Goal: Ask a question

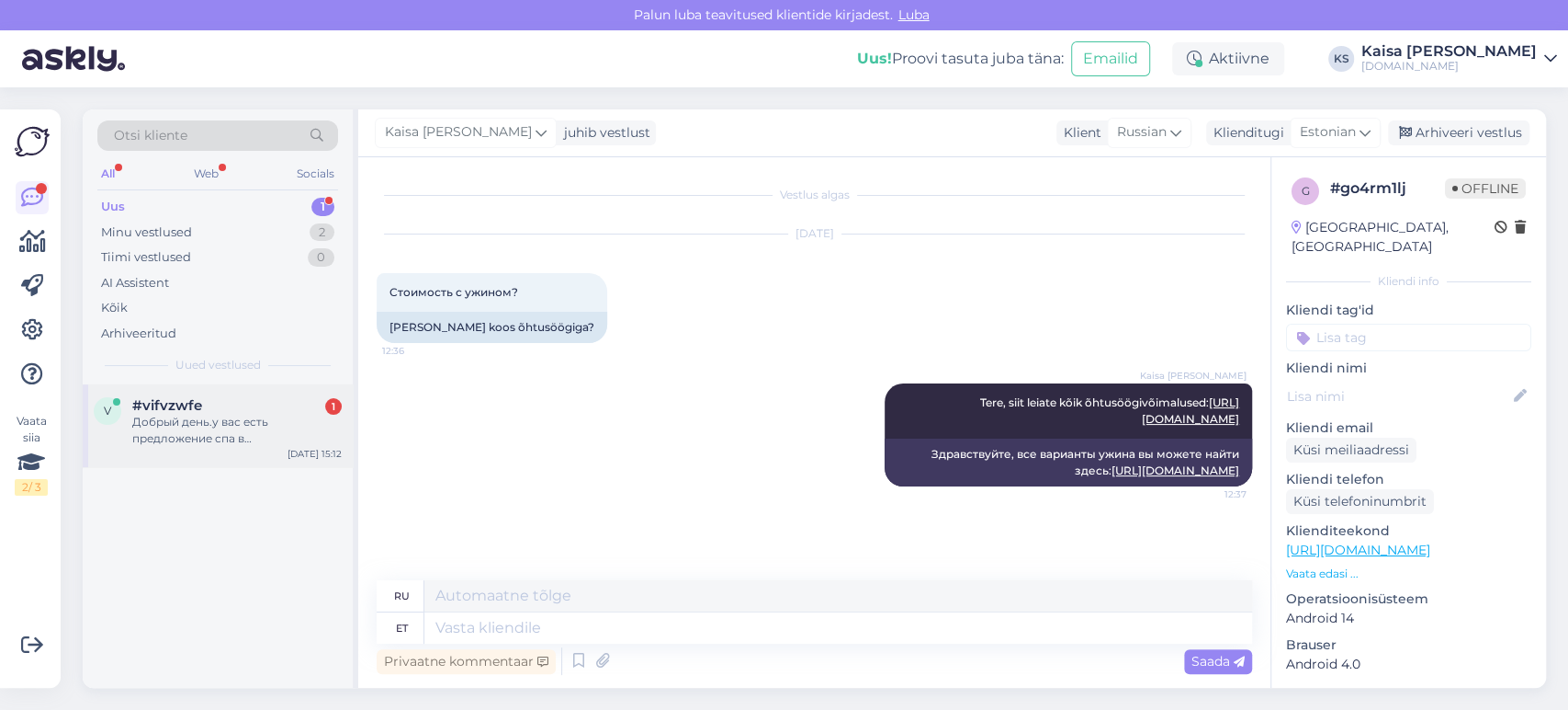
click at [231, 439] on div "Добрый день.у вас есть предложение спа в [GEOGRAPHIC_DATA]?" at bounding box center [236, 430] width 210 height 33
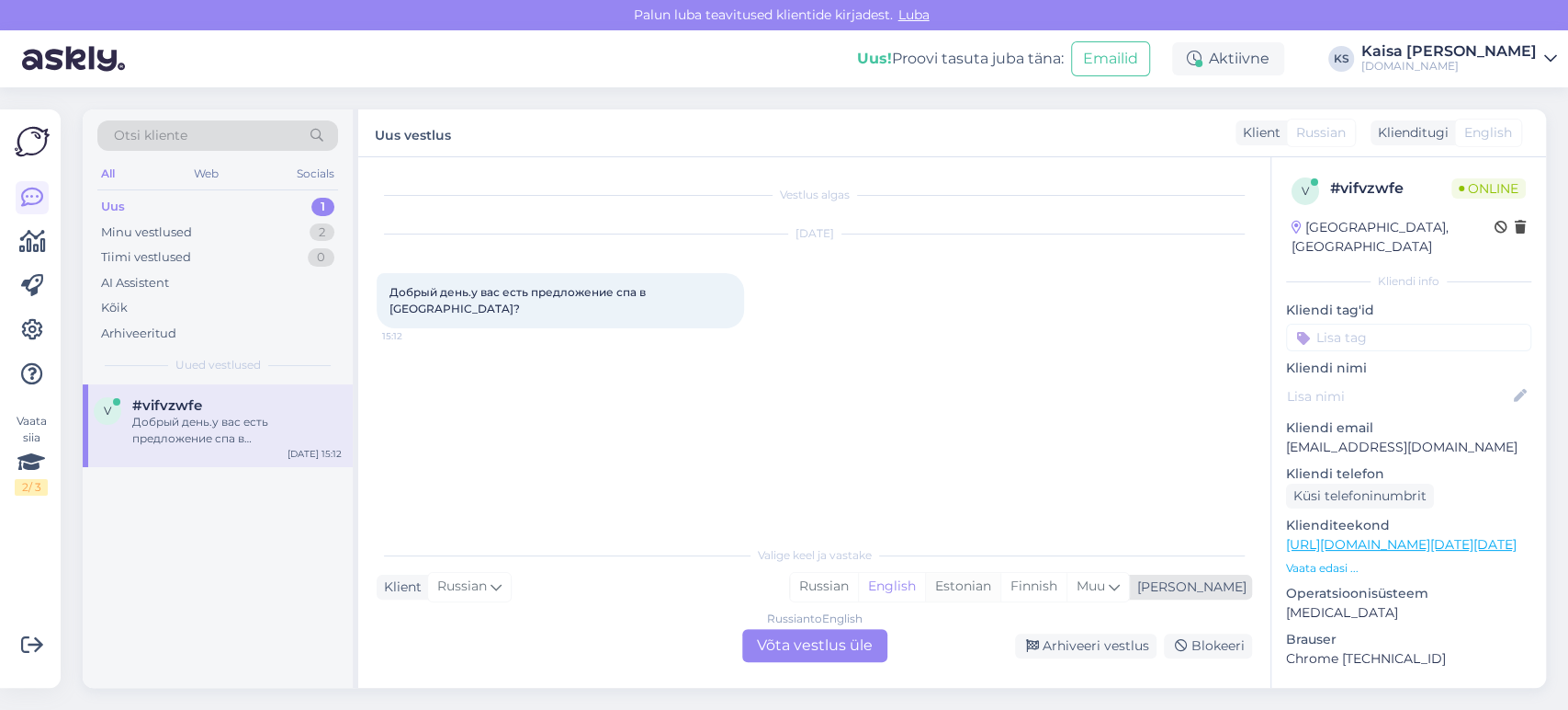
click at [1001, 587] on div "Estonian" at bounding box center [962, 586] width 75 height 28
click at [846, 645] on div "Russian to Estonian Võta vestlus üle" at bounding box center [815, 645] width 145 height 33
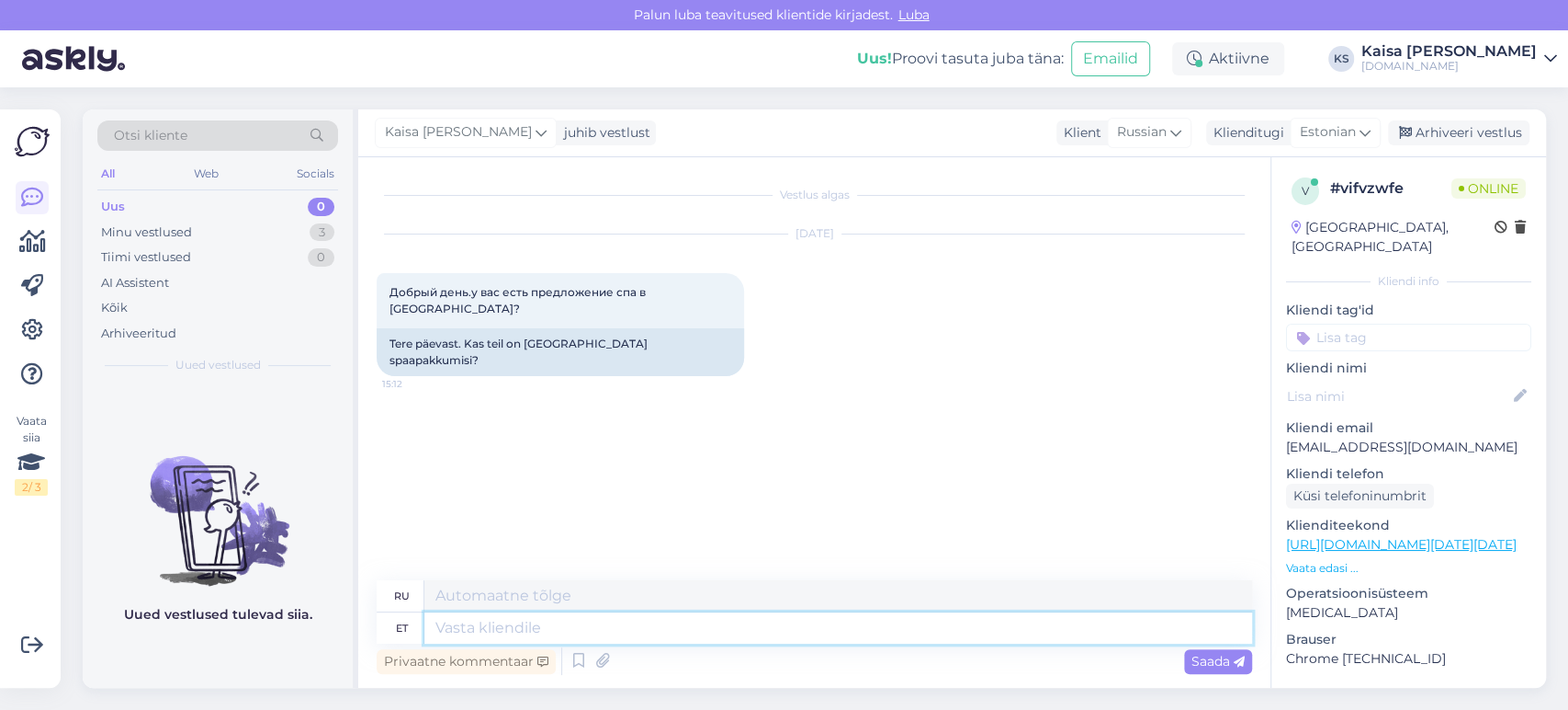
click at [709, 626] on textarea at bounding box center [838, 627] width 828 height 31
type textarea "Tere"
type textarea "Привет"
type textarea "Tere päevast"
type textarea "Добрый день"
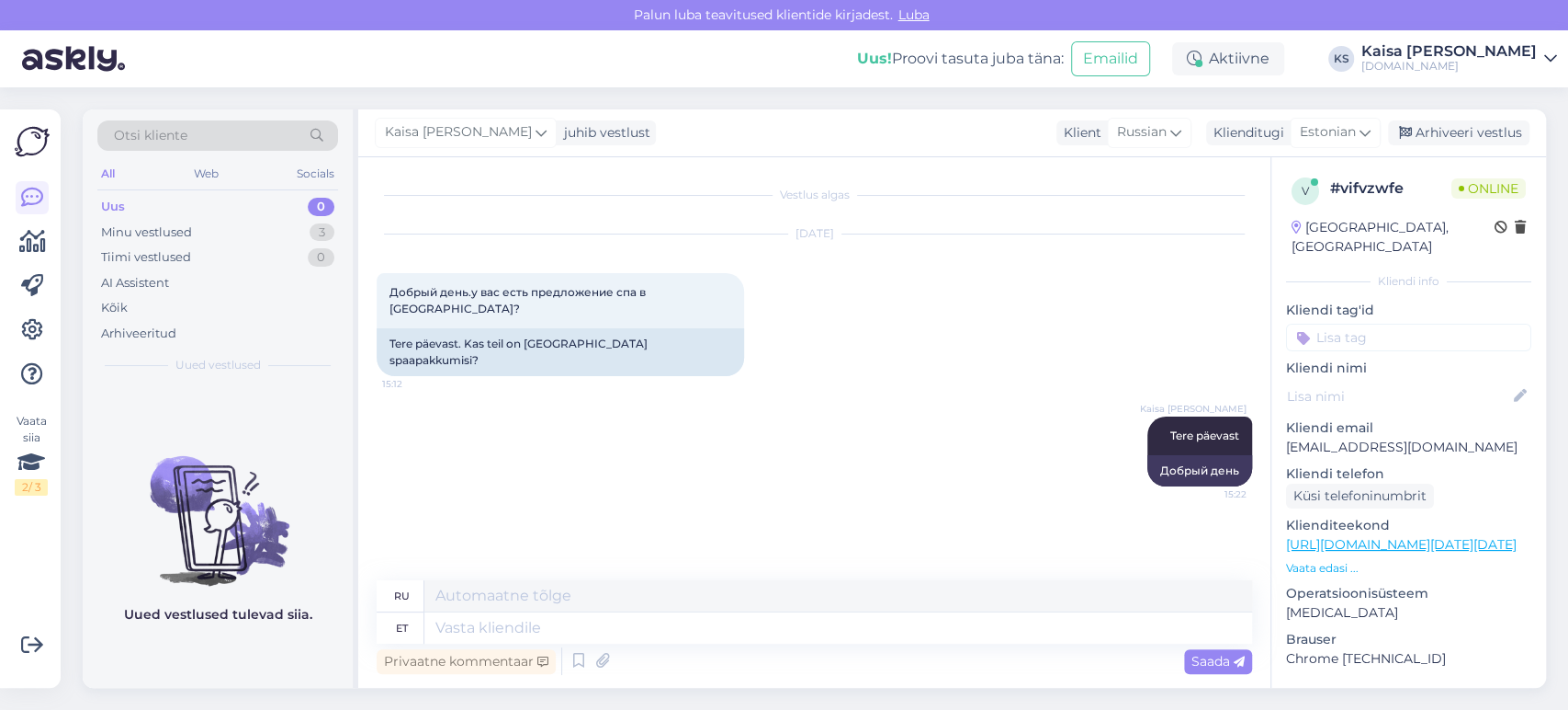
click at [1320, 536] on link "[URL][DOMAIN_NAME][DATE][DATE]" at bounding box center [1401, 544] width 231 height 16
click at [750, 626] on textarea at bounding box center [838, 627] width 828 height 31
paste textarea "[URL][DOMAIN_NAME][DATE][DATE][GEOGRAPHIC_DATA]"
type textarea "[URL][DOMAIN_NAME][DATE][DATE][GEOGRAPHIC_DATA]"
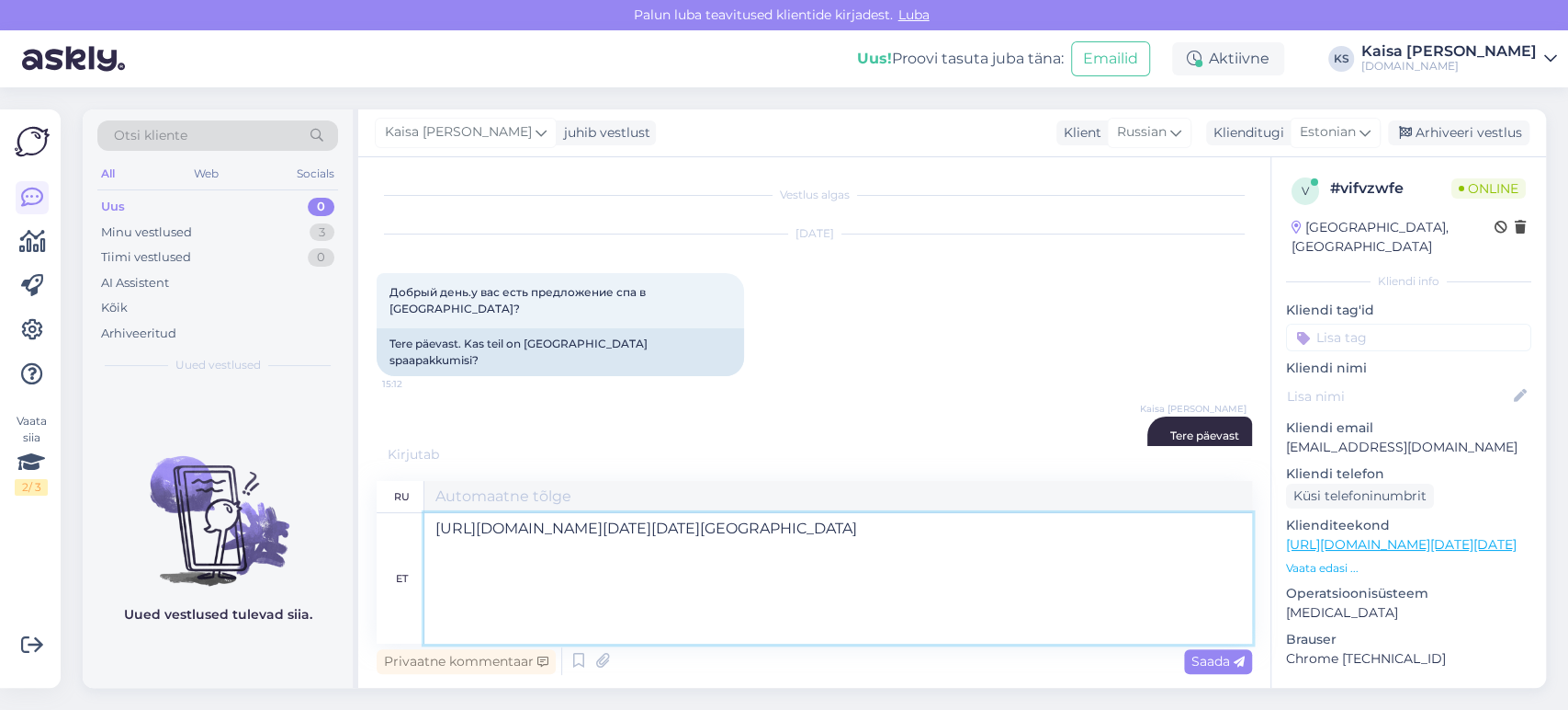
type textarea "[URL][DOMAIN_NAME][DATE][DATE][GEOGRAPHIC_DATA]"
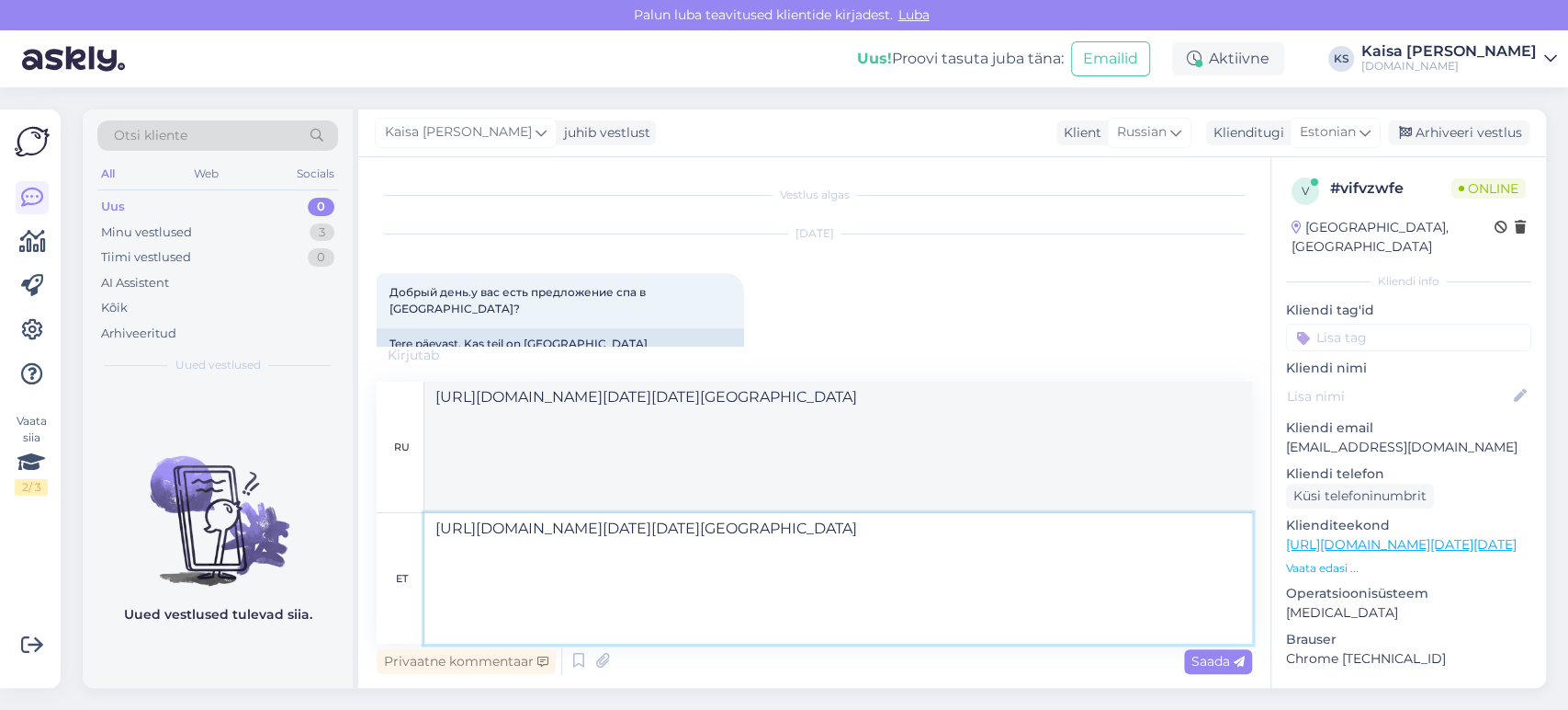
drag, startPoint x: 1092, startPoint y: 626, endPoint x: 420, endPoint y: 531, distance: 678.7
click at [420, 531] on div "et [URL][DOMAIN_NAME][DATE][DATE][GEOGRAPHIC_DATA]" at bounding box center [814, 578] width 876 height 131
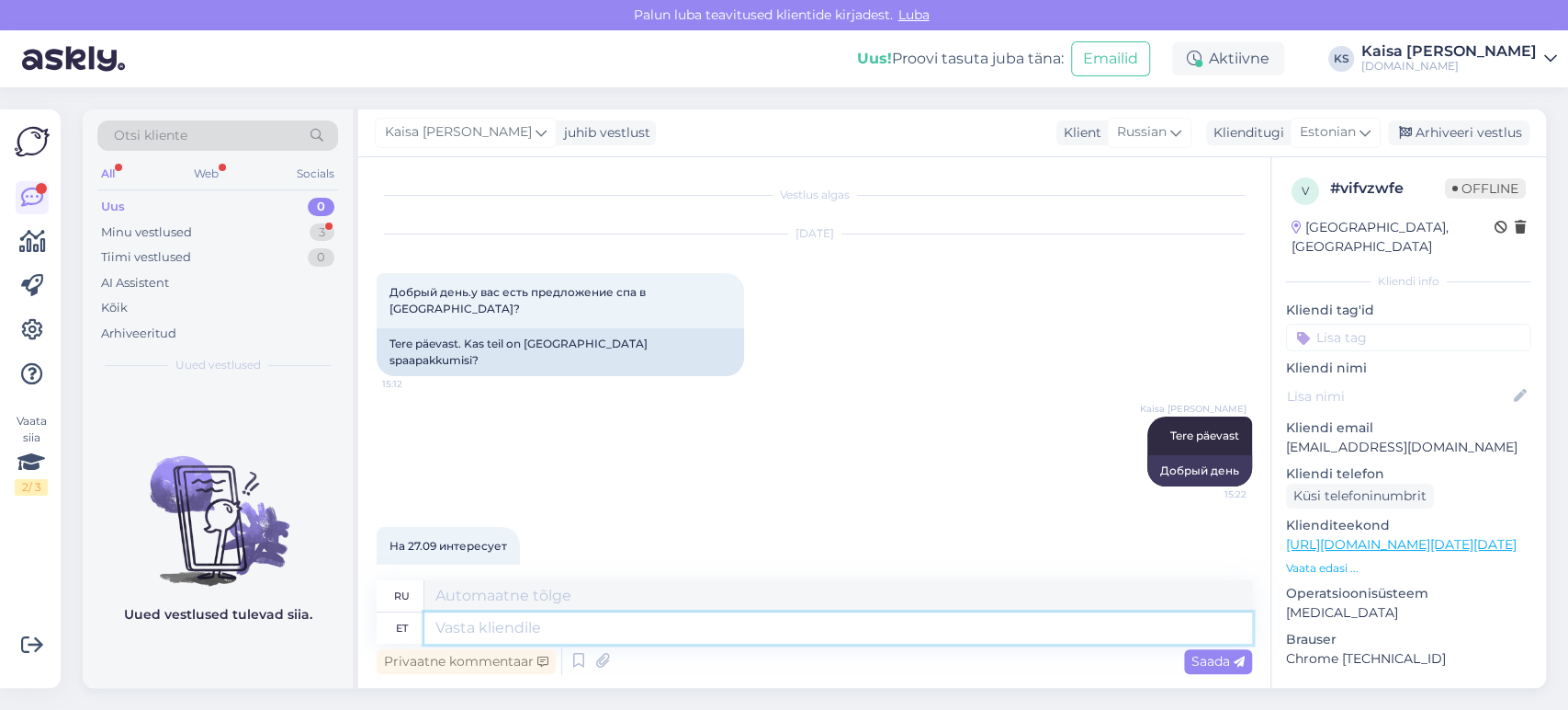
scroll to position [20, 0]
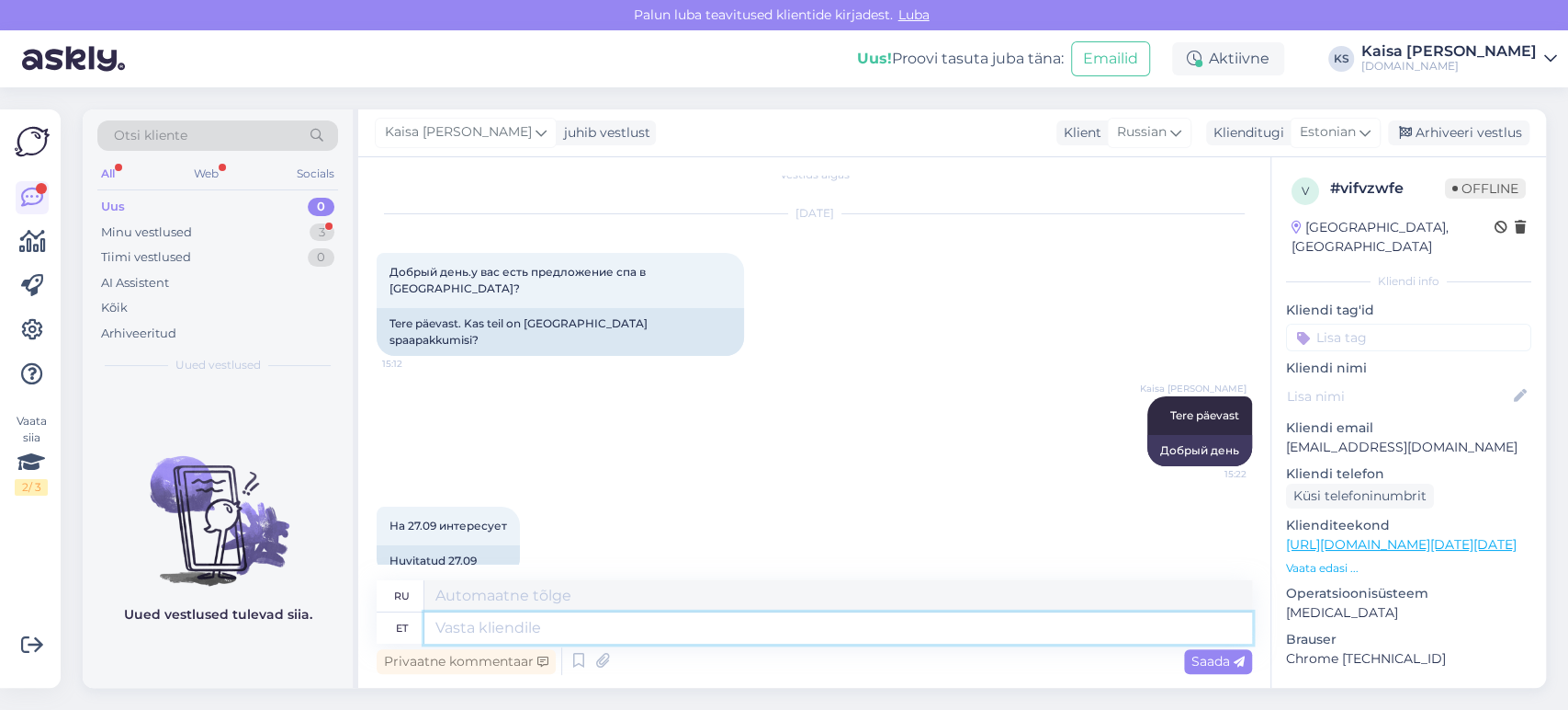
click at [661, 619] on textarea at bounding box center [838, 627] width 828 height 31
paste textarea "[URL][DOMAIN_NAME][DATE][DATE][GEOGRAPHIC_DATA]"
type textarea "[URL][DOMAIN_NAME][DATE][DATE][GEOGRAPHIC_DATA]"
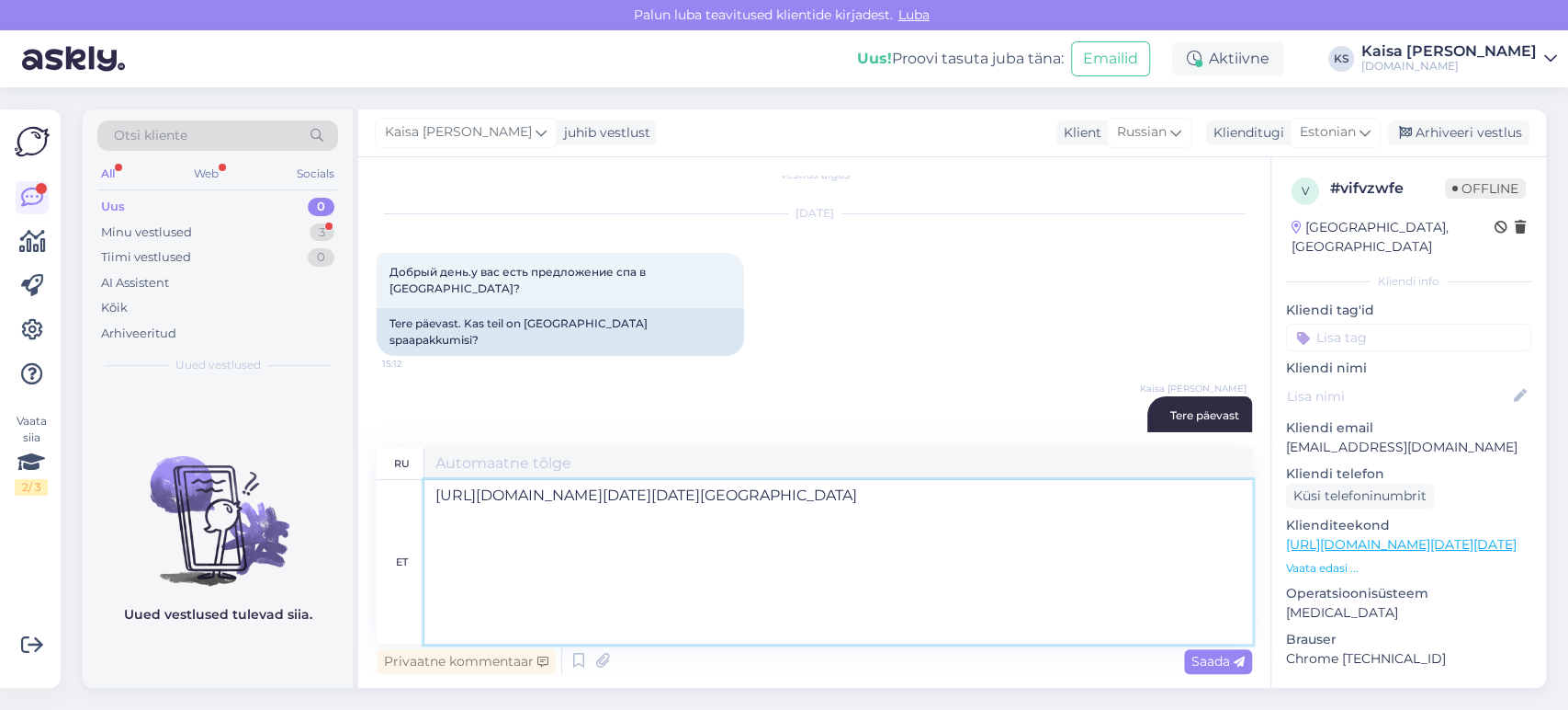
scroll to position [39, 0]
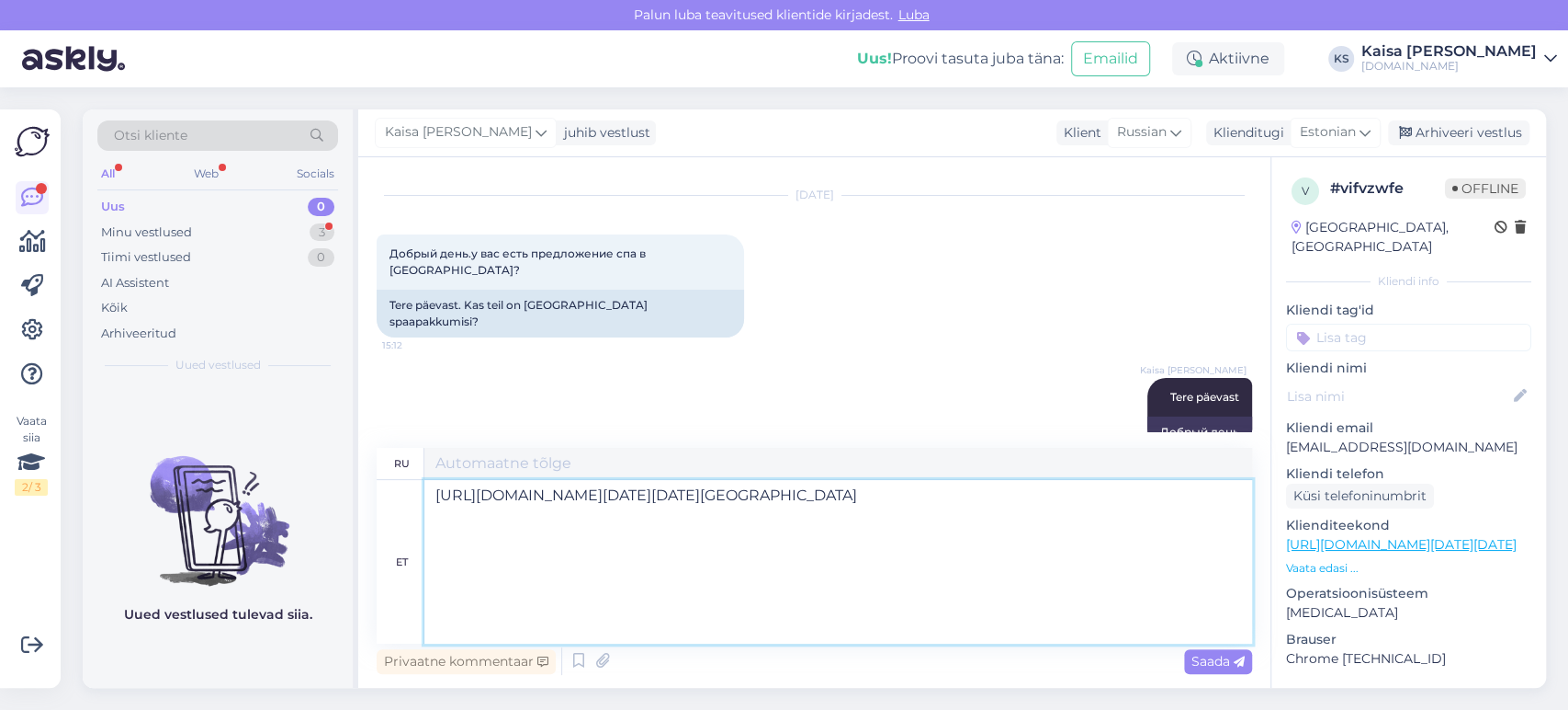
type textarea "[URL][DOMAIN_NAME][DATE][DATE][GEOGRAPHIC_DATA]"
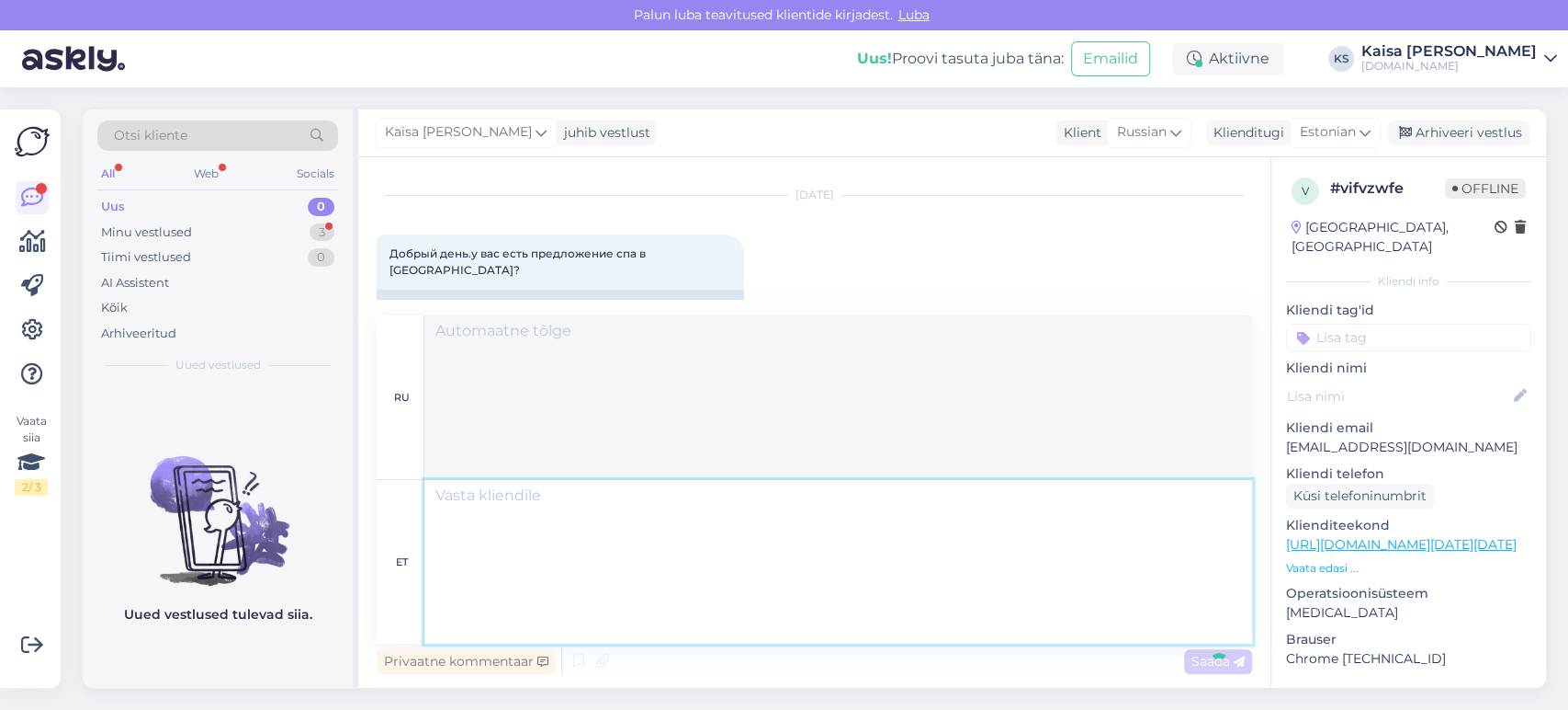
scroll to position [660, 0]
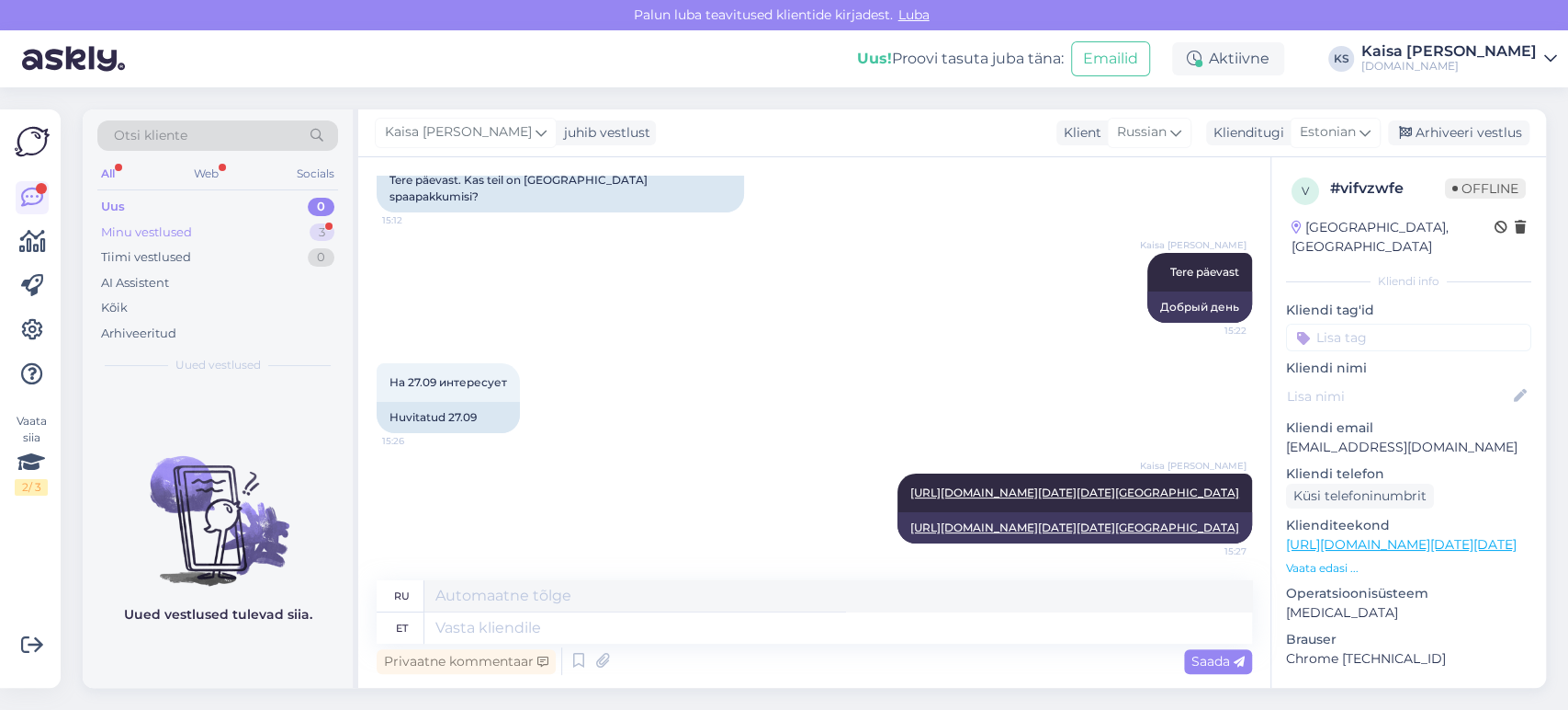
click at [294, 238] on div "Minu vestlused 3" at bounding box center [218, 232] width 241 height 26
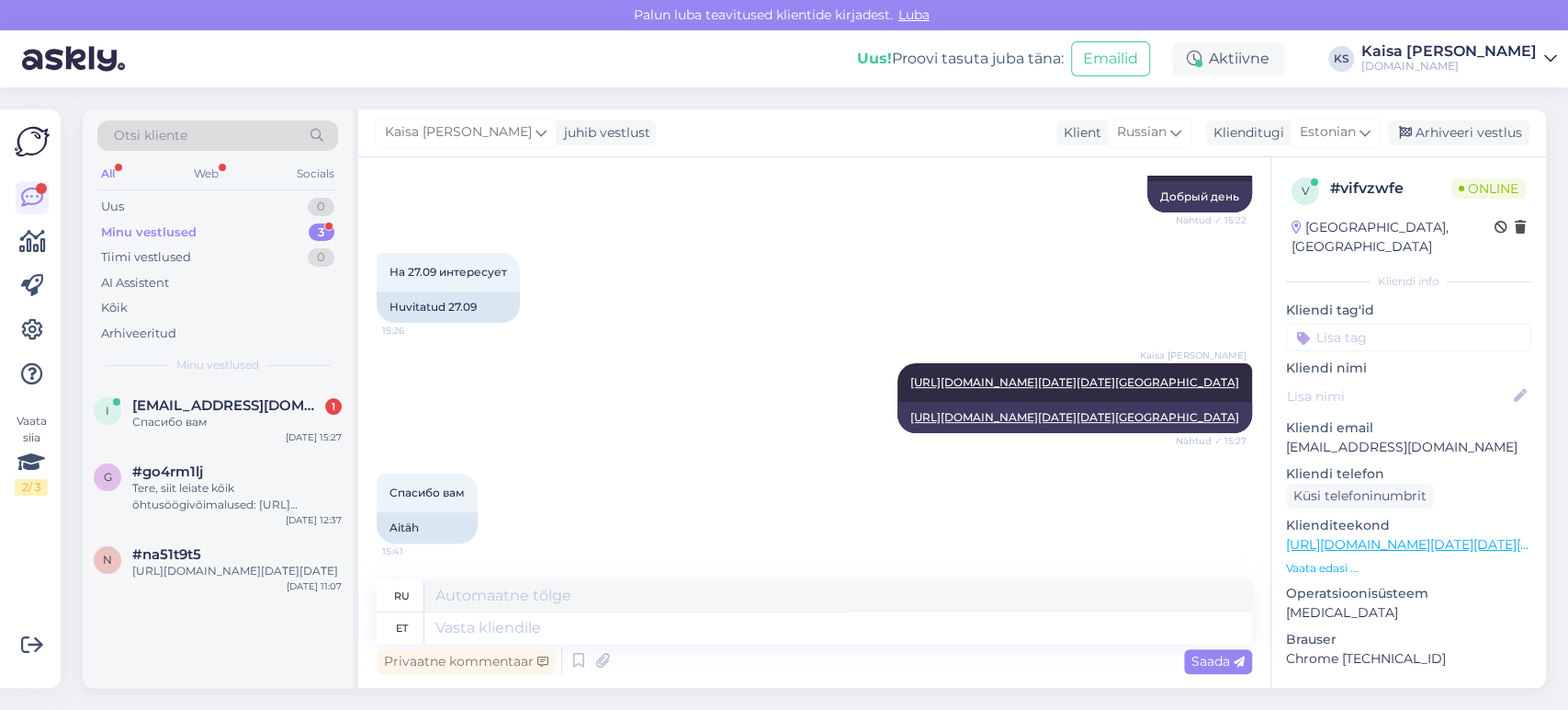
scroll to position [771, 0]
click at [1463, 140] on div "Arhiveeri vestlus" at bounding box center [1458, 133] width 141 height 25
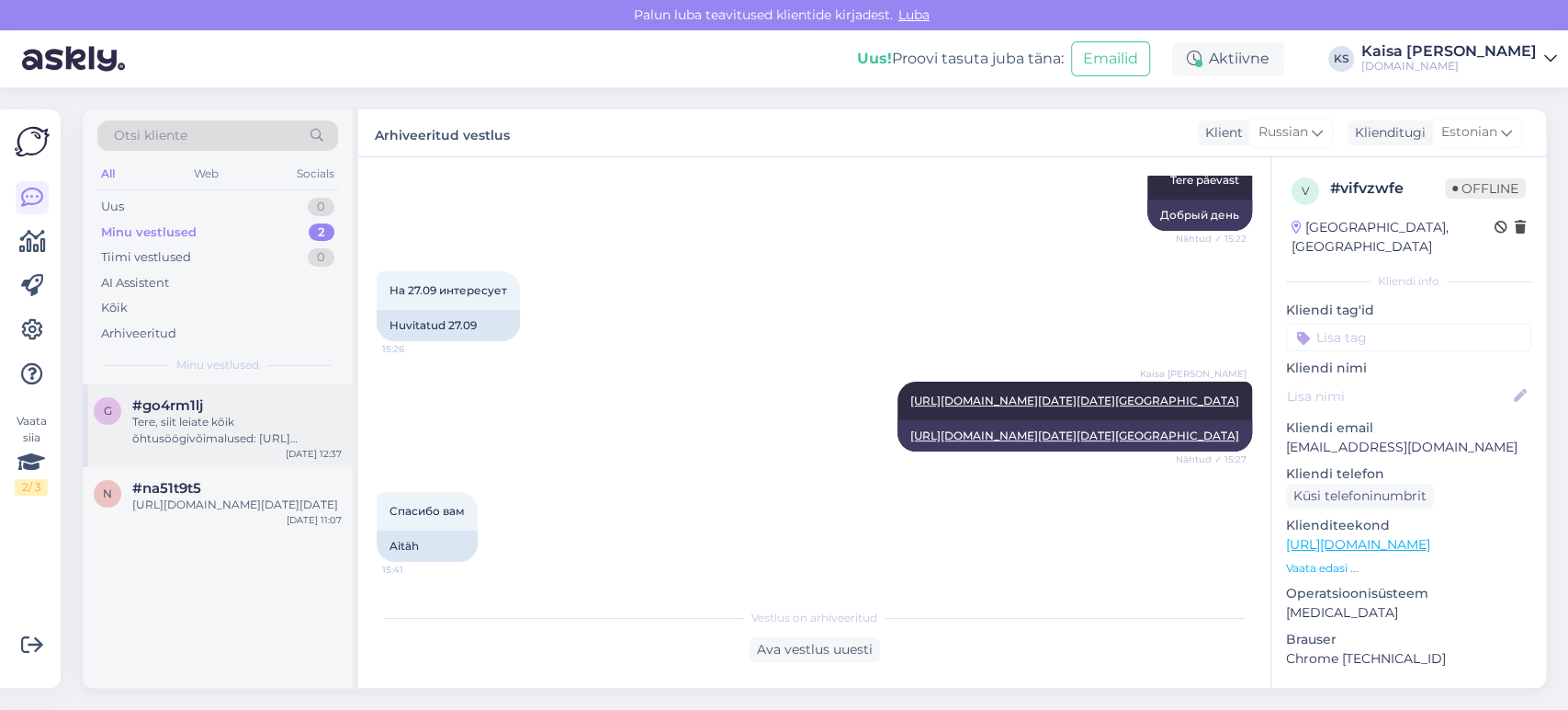
click at [233, 412] on div "#go4rm1lj" at bounding box center [236, 404] width 210 height 16
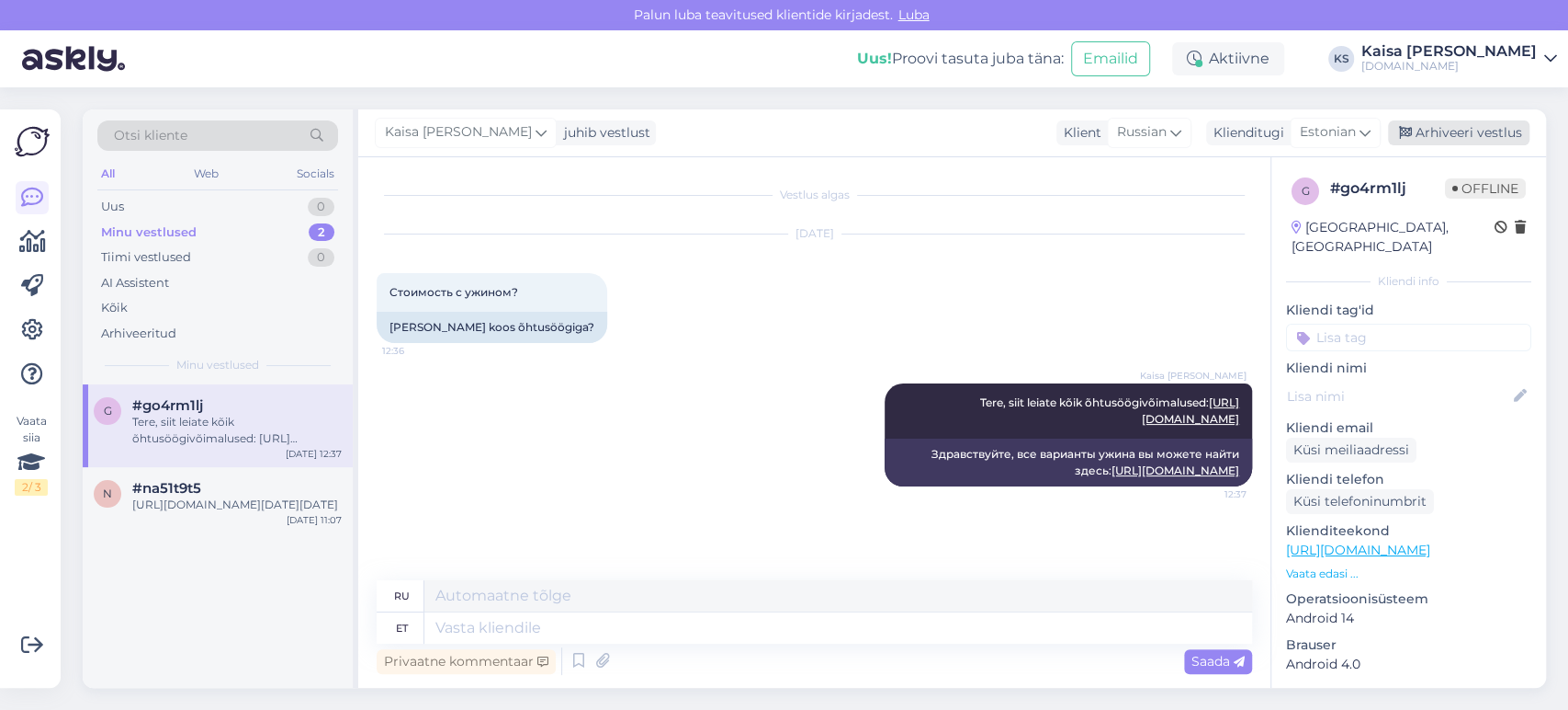
click at [1450, 126] on div "Arhiveeri vestlus" at bounding box center [1458, 133] width 141 height 25
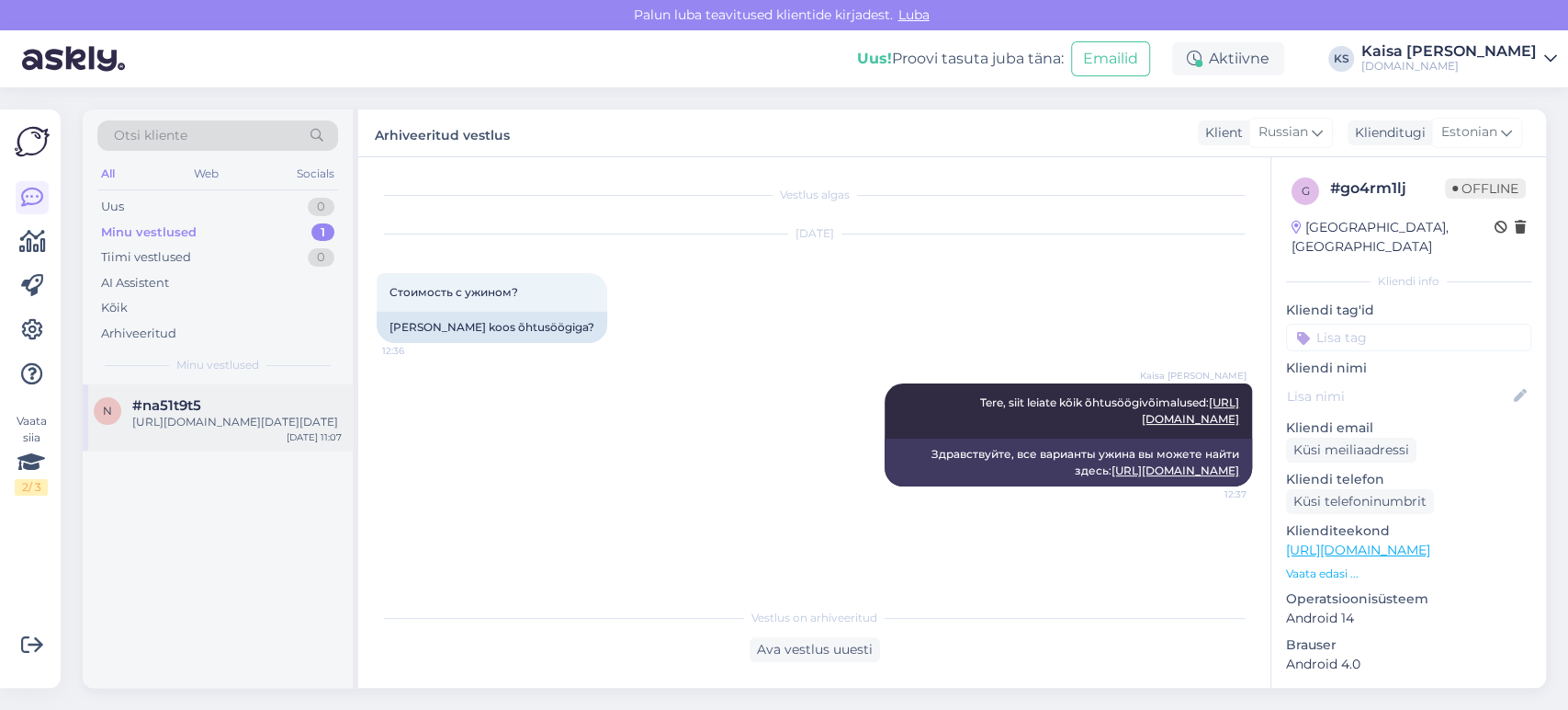
click at [232, 423] on div "[URL][DOMAIN_NAME][DATE][DATE]" at bounding box center [236, 421] width 210 height 16
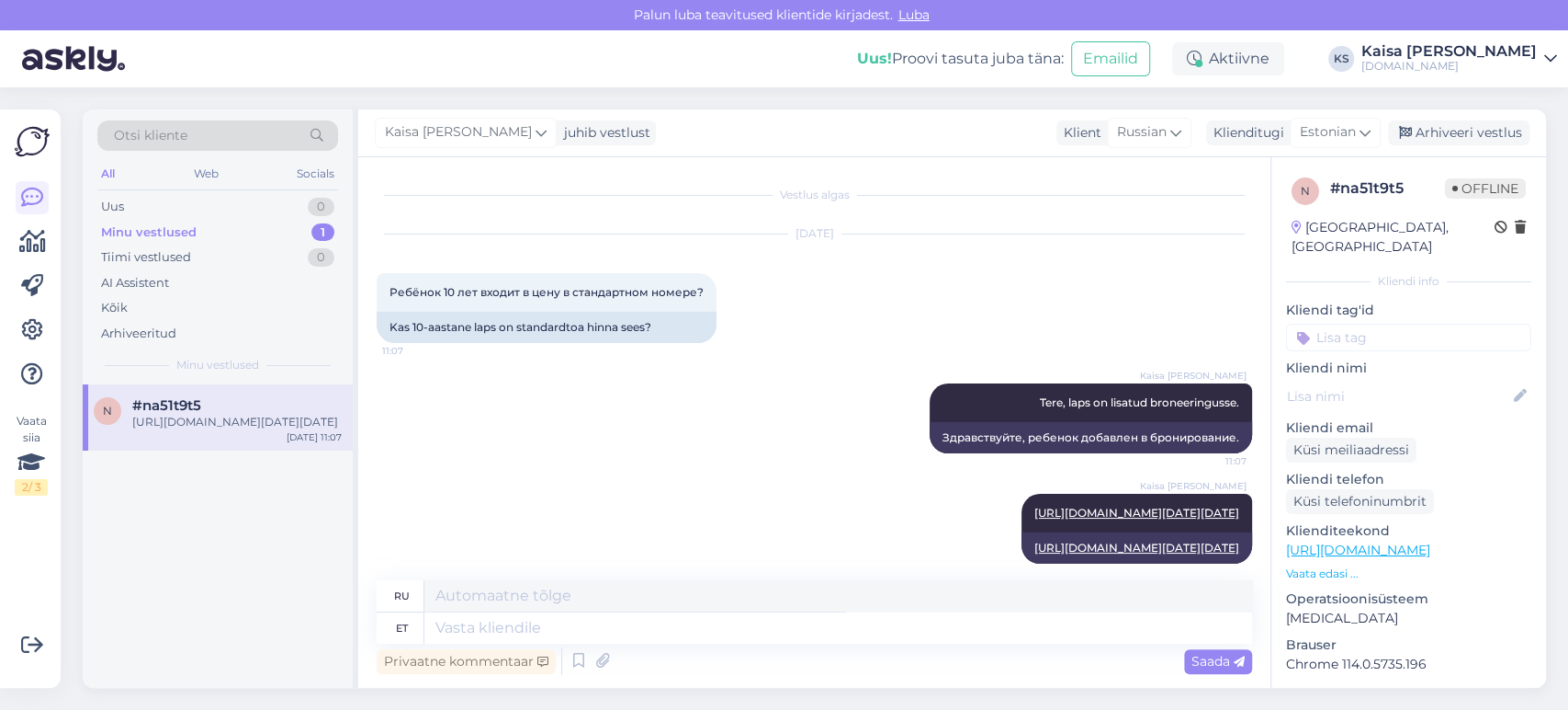
scroll to position [298, 0]
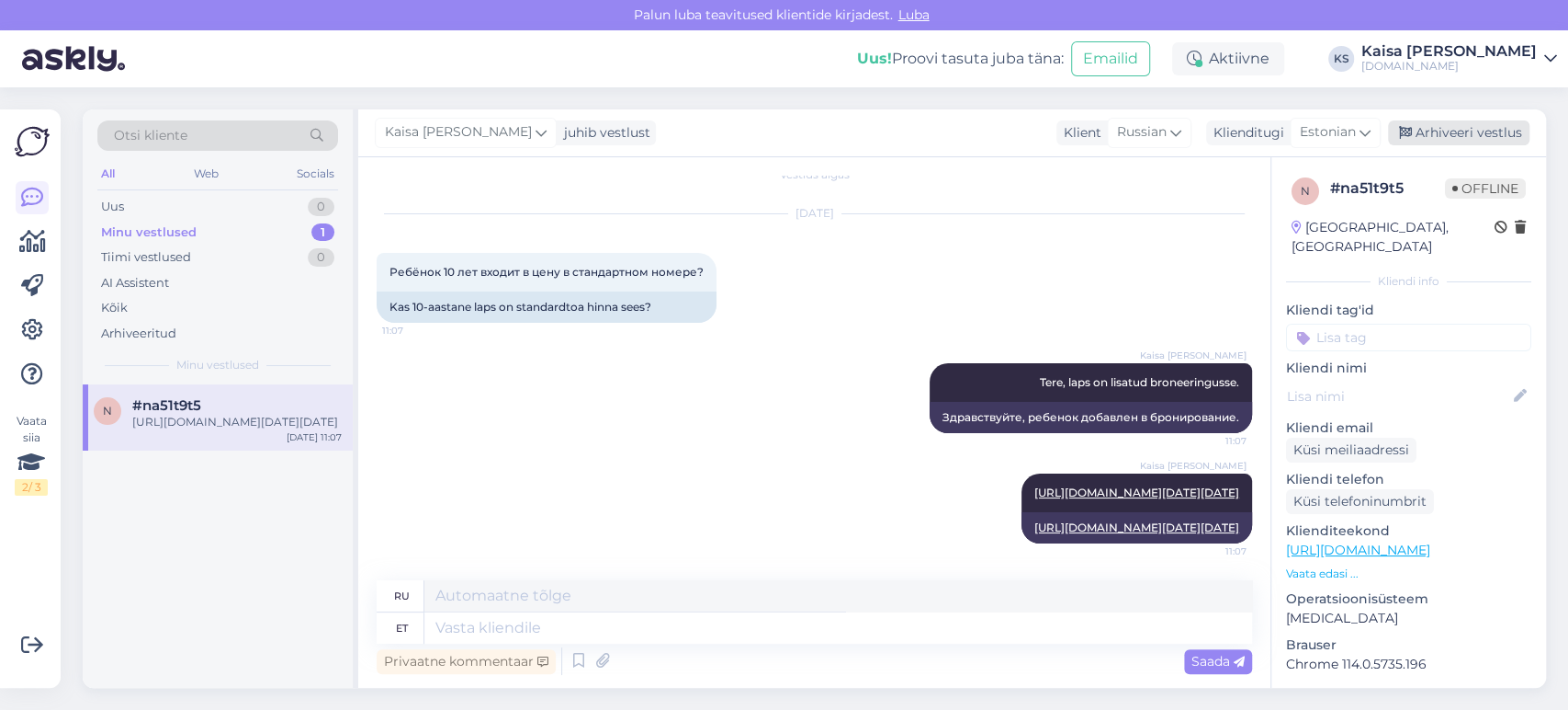
click at [1473, 127] on div "Arhiveeri vestlus" at bounding box center [1458, 133] width 141 height 25
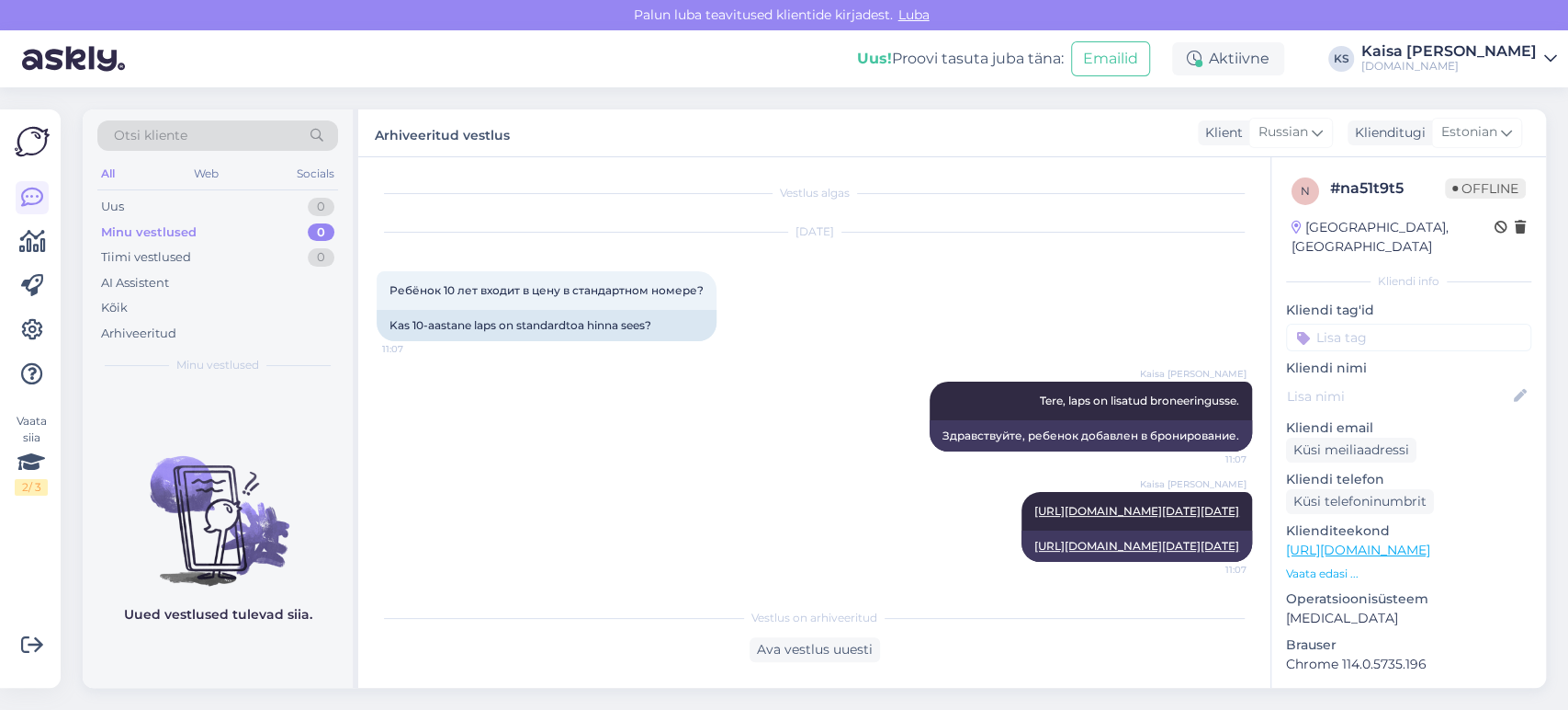
click at [1471, 75] on div "Uus! Proovi tasuta [PERSON_NAME]: Emailid Aktiivne KS Kaisa [PERSON_NAME] [DOMA…" at bounding box center [784, 59] width 1568 height 57
click at [1465, 57] on div "Kaisa [PERSON_NAME]" at bounding box center [1448, 50] width 175 height 14
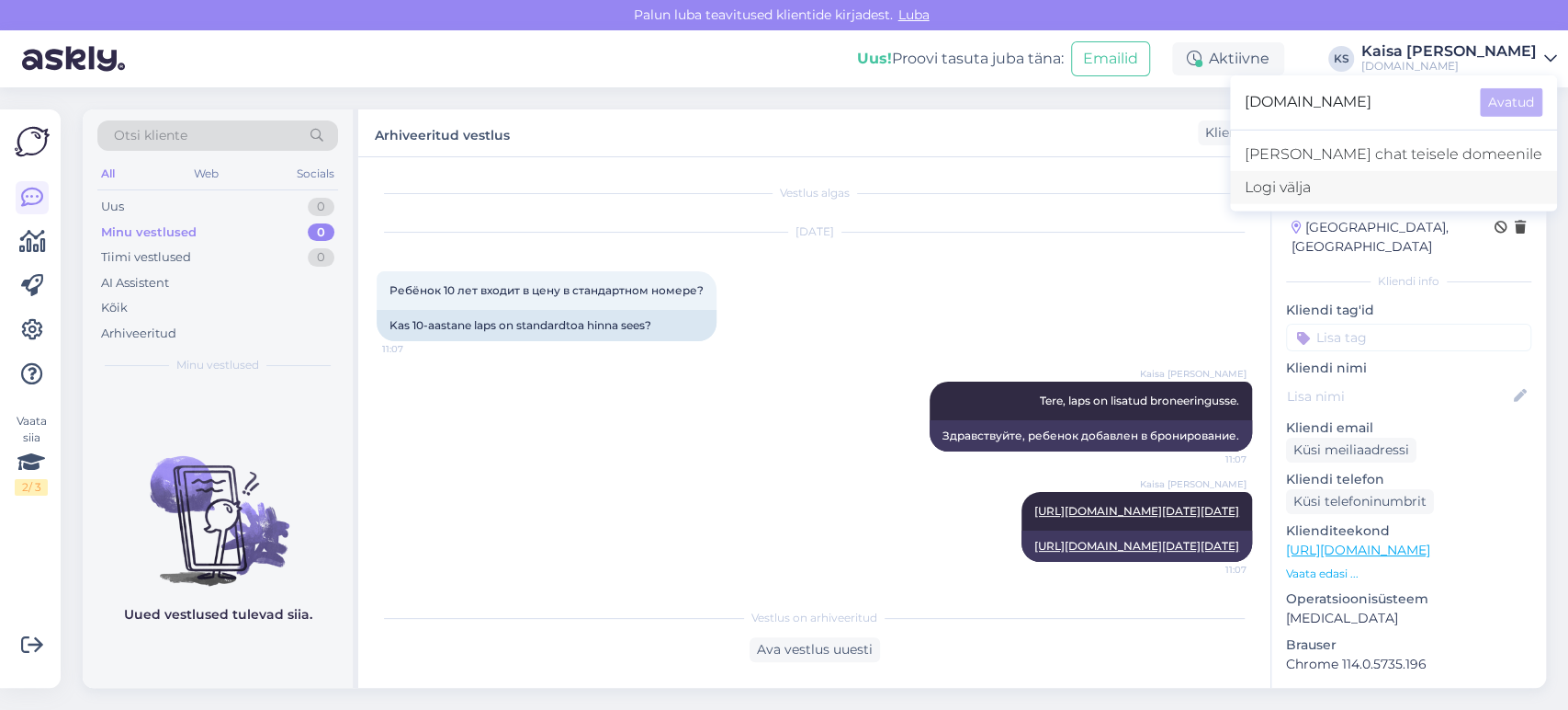
click at [1389, 183] on div "Logi välja" at bounding box center [1393, 187] width 327 height 33
